Goal: Transaction & Acquisition: Subscribe to service/newsletter

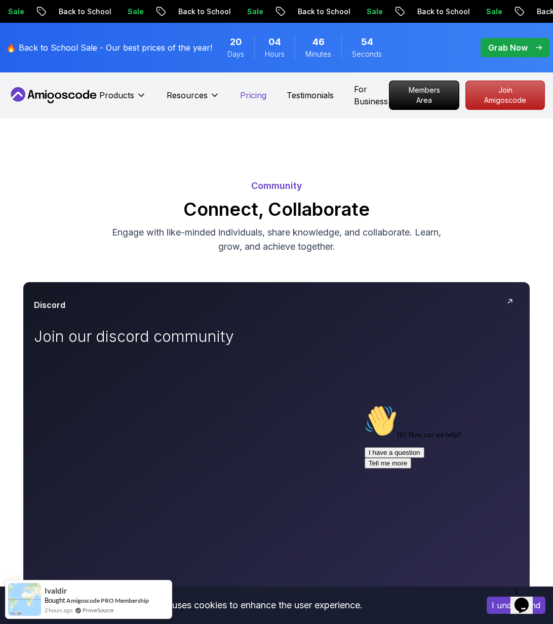
click at [252, 91] on p "Pricing" at bounding box center [253, 95] width 26 height 12
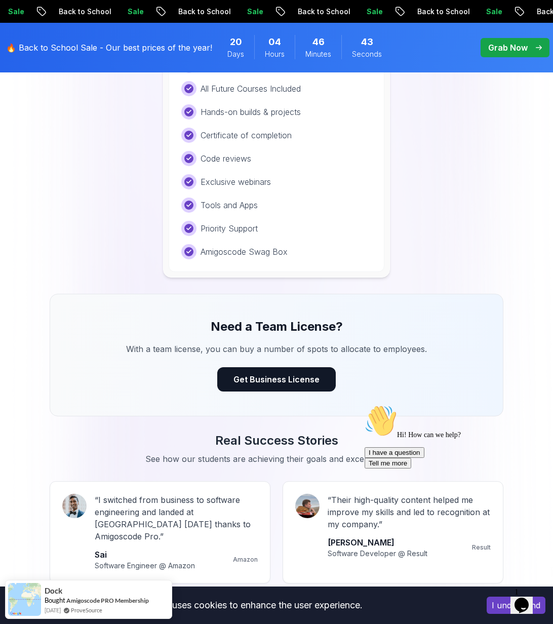
scroll to position [1144, 0]
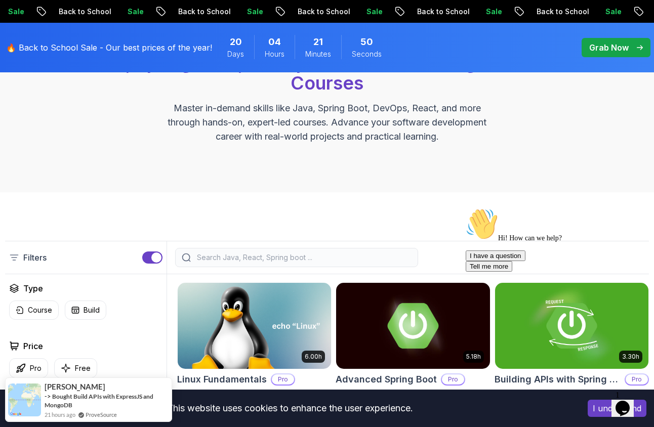
scroll to position [203, 0]
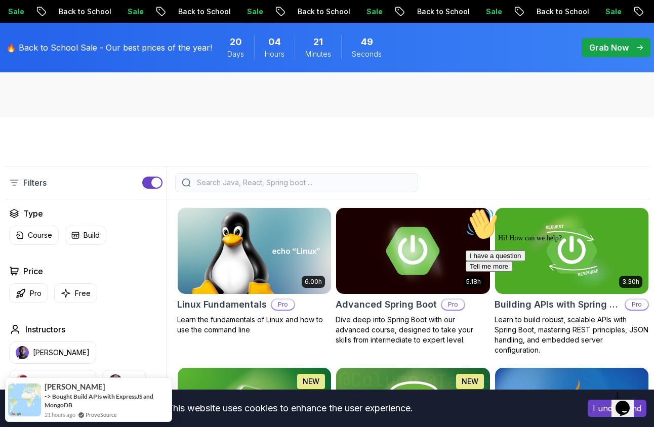
click at [402, 247] on img at bounding box center [413, 251] width 161 height 90
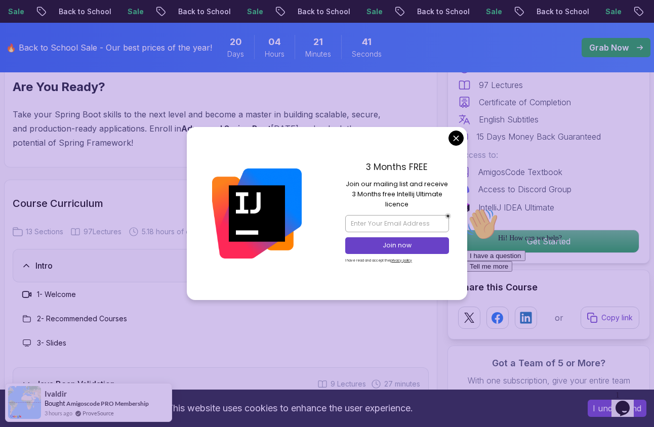
scroll to position [1437, 0]
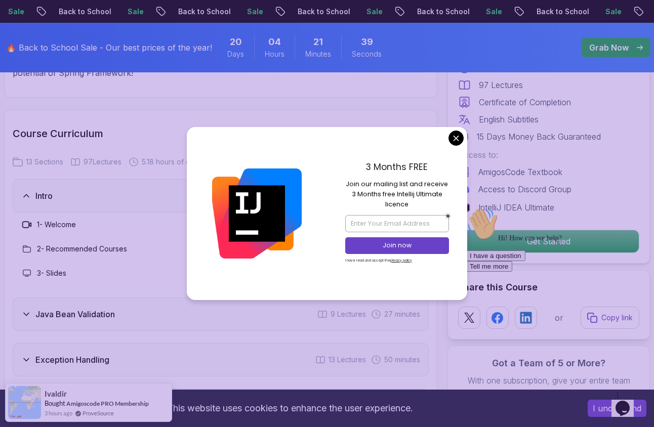
click at [448, 143] on div "3 Months FREE Join our mailing list and receive 3 Months free Intellij Ultimate…" at bounding box center [397, 213] width 140 height 173
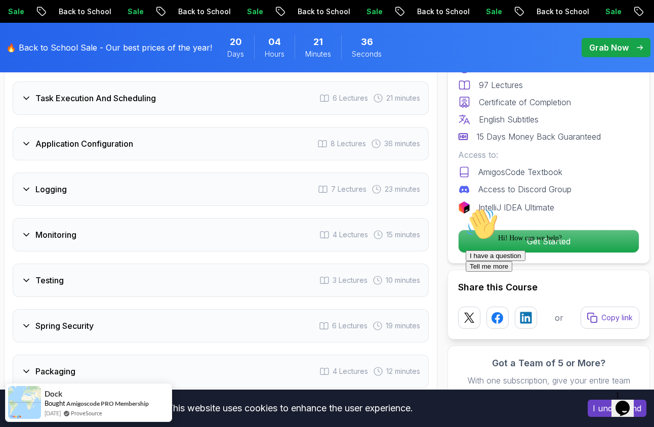
scroll to position [1887, 0]
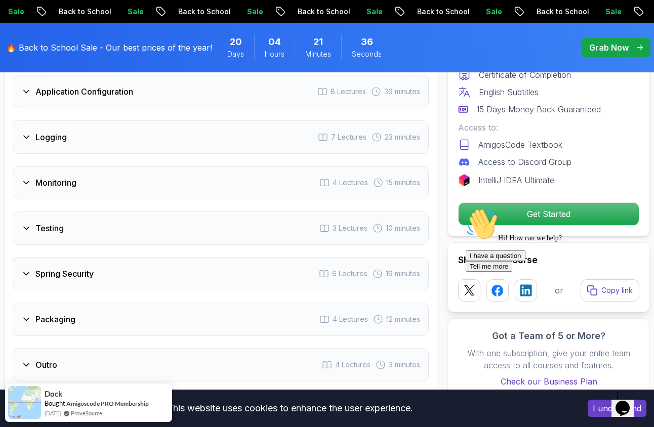
click at [482, 218] on div "Hi! How can we help? I have a question Tell me more" at bounding box center [557, 240] width 182 height 64
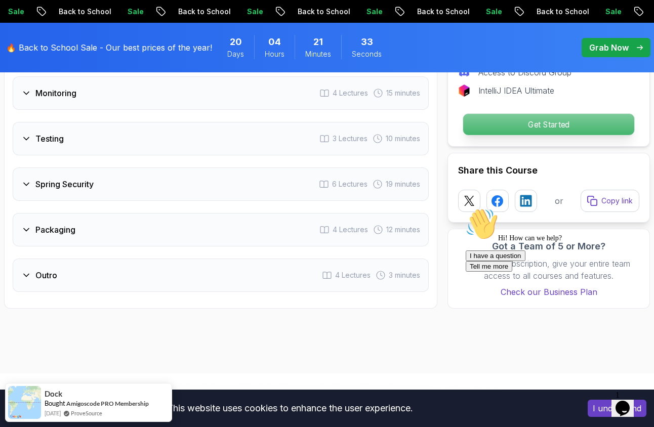
click at [485, 124] on p "Get Started" at bounding box center [548, 124] width 171 height 21
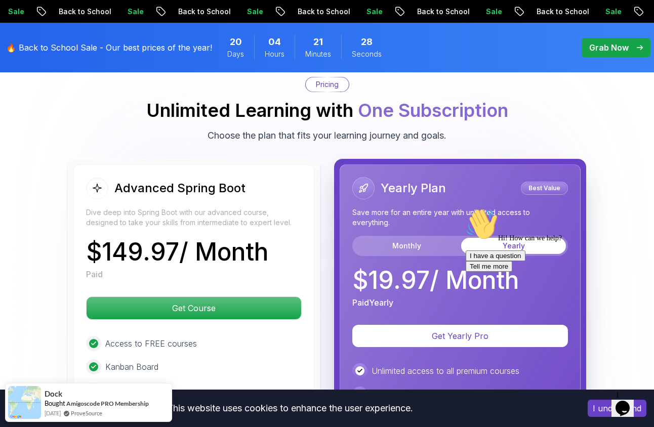
scroll to position [2382, 0]
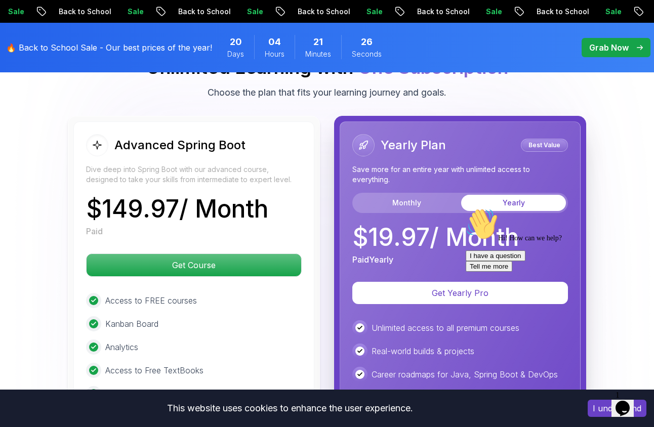
click at [503, 199] on button "Yearly" at bounding box center [513, 203] width 105 height 16
click at [389, 195] on button "Monthly" at bounding box center [406, 203] width 105 height 16
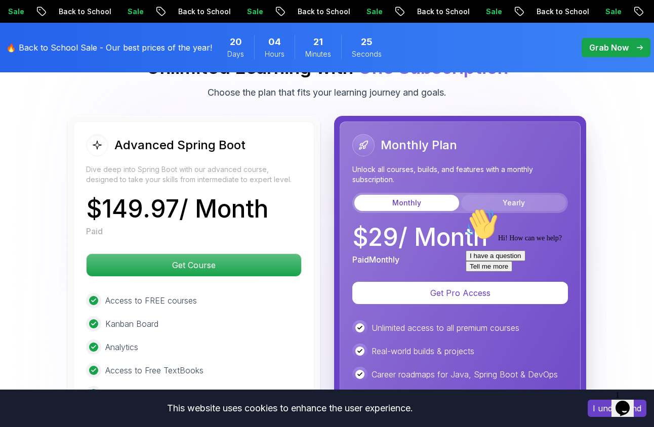
click at [501, 199] on button "Yearly" at bounding box center [513, 203] width 105 height 16
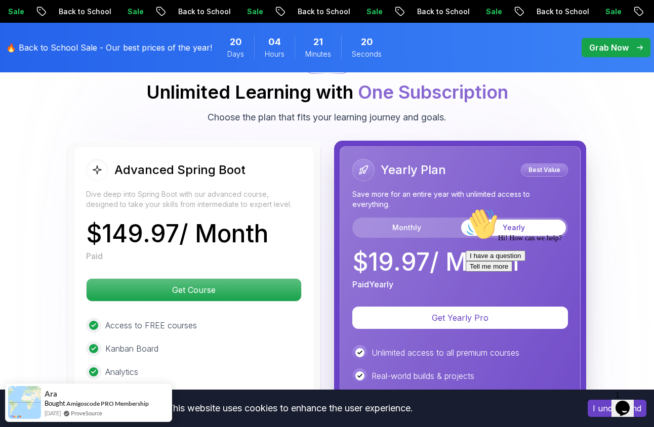
scroll to position [2305, 0]
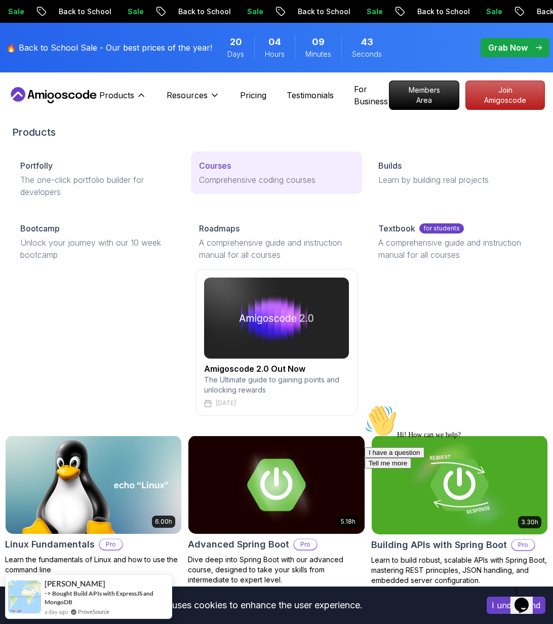
click at [209, 159] on link "Courses Comprehensive coding courses" at bounding box center [276, 172] width 171 height 43
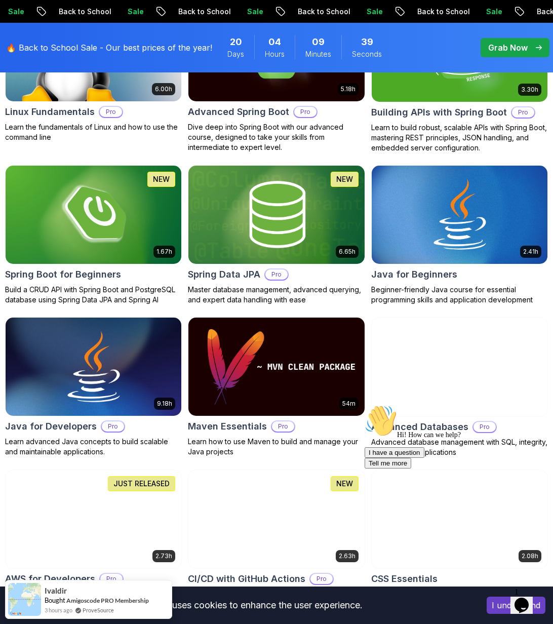
scroll to position [451, 0]
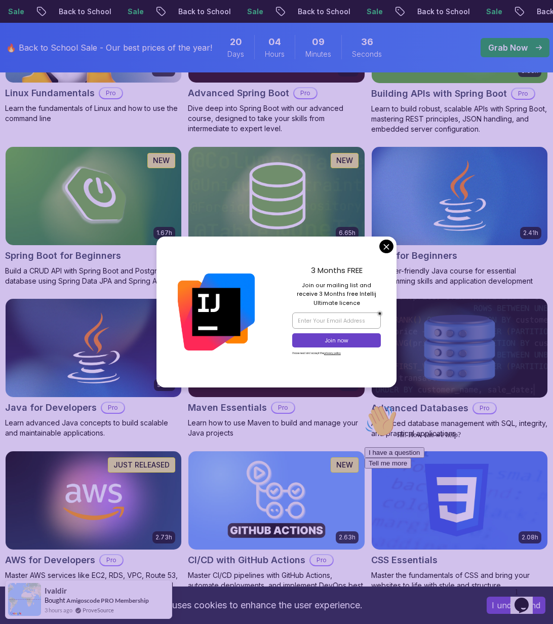
click at [383, 238] on div "3 Months FREE Join our mailing list and receive 3 Months free Intellij Ultimate…" at bounding box center [336, 311] width 120 height 151
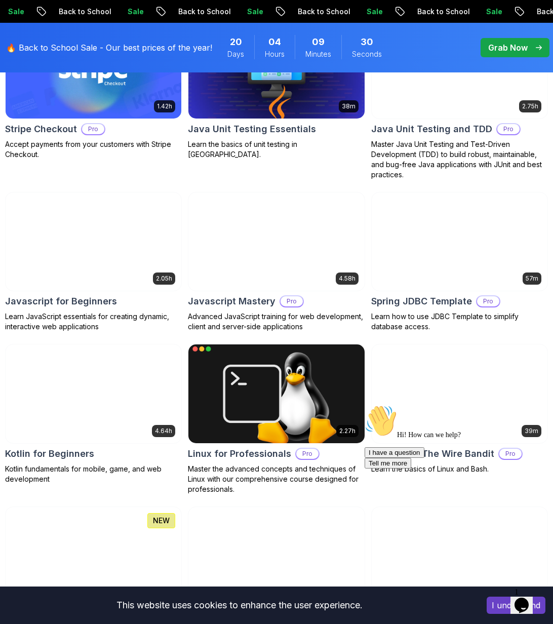
scroll to position [2070, 0]
